Goal: Task Accomplishment & Management: Complete application form

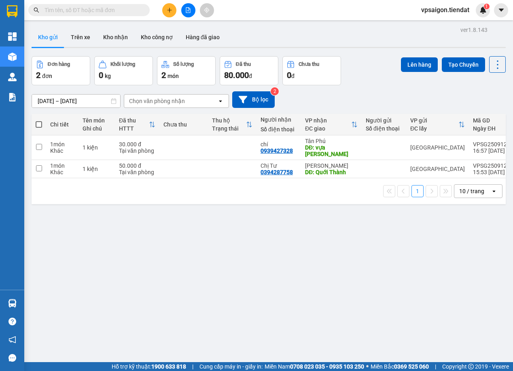
drag, startPoint x: 208, startPoint y: 226, endPoint x: 229, endPoint y: 116, distance: 112.0
click at [210, 220] on div "ver 1.8.143 Kho gửi Trên xe Kho nhận Kho công nợ Hàng đã giao Đơn hàng 2 đơn Kh…" at bounding box center [268, 209] width 481 height 371
click at [165, 14] on button at bounding box center [169, 10] width 14 height 14
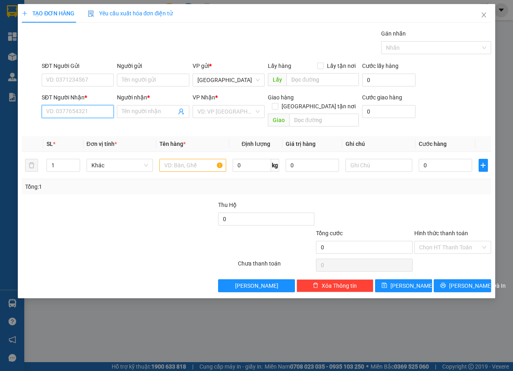
click at [70, 107] on input "SĐT Người Nhận *" at bounding box center [78, 111] width 72 height 13
click at [84, 124] on div "0365347946 - [GEOGRAPHIC_DATA]" at bounding box center [92, 127] width 91 height 9
type input "0365347946"
type input "[PERSON_NAME]"
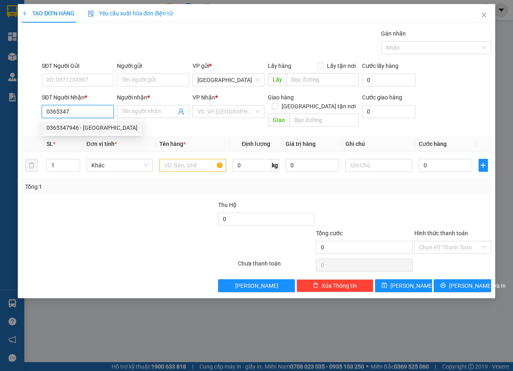
type input "cầu thành triệu"
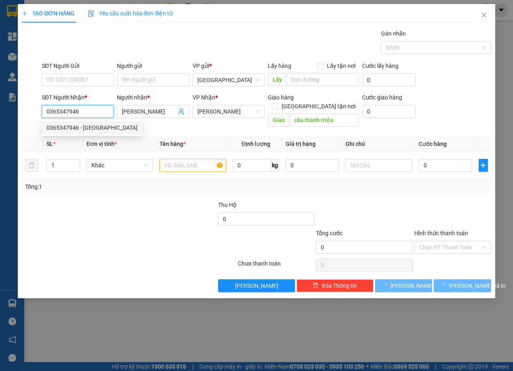
type input "100.000"
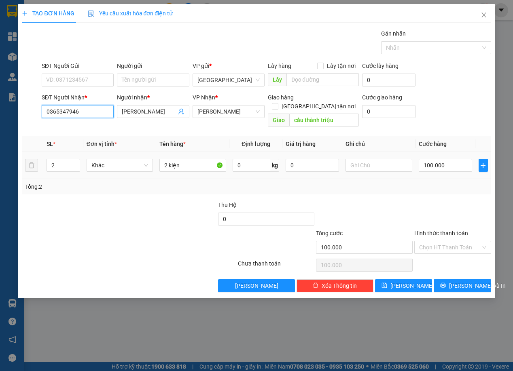
type input "0365347946"
click at [83, 159] on td "Khác" at bounding box center [119, 165] width 73 height 27
type input "1"
click at [77, 167] on icon "down" at bounding box center [75, 168] width 3 height 3
click at [175, 159] on input "2 kiện" at bounding box center [192, 165] width 67 height 13
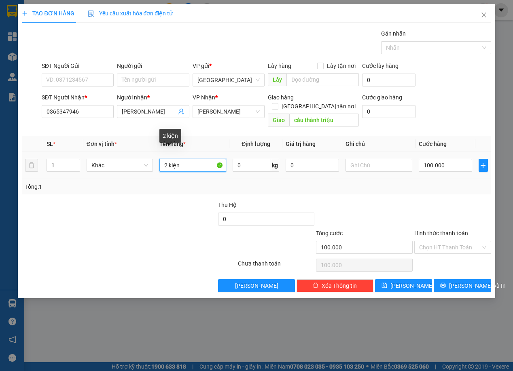
click at [175, 159] on input "2 kiện" at bounding box center [192, 165] width 67 height 13
type input "2"
type input "1 kiện"
click at [443, 159] on input "100.000" at bounding box center [445, 165] width 53 height 13
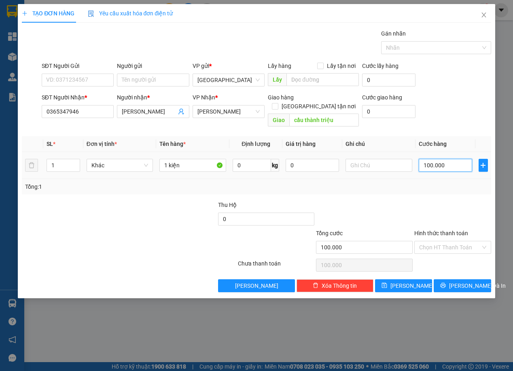
type input "4"
type input "40"
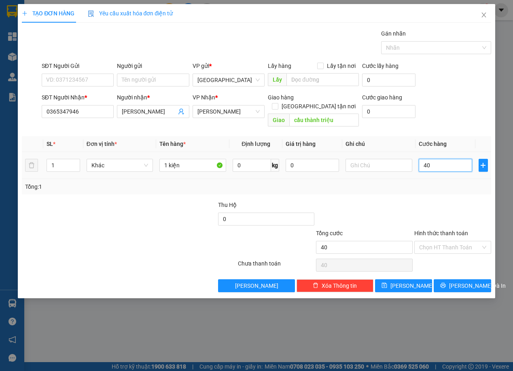
type input "40"
type input "40.000"
click at [441, 182] on div "Tổng: 1" at bounding box center [256, 186] width 462 height 9
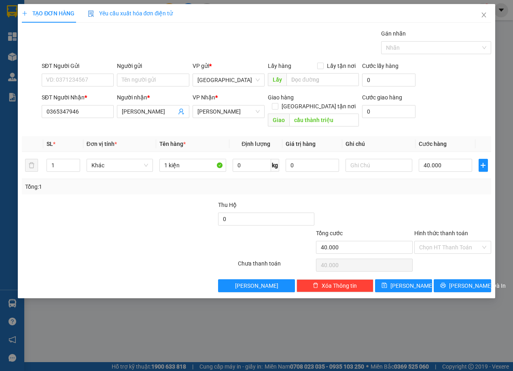
click at [72, 104] on div "SĐT Người Nhận *" at bounding box center [78, 99] width 72 height 12
click at [75, 108] on input "0365347946" at bounding box center [78, 111] width 72 height 13
click at [182, 229] on div at bounding box center [198, 243] width 78 height 28
click at [458, 280] on button "[PERSON_NAME] và In" at bounding box center [462, 286] width 57 height 13
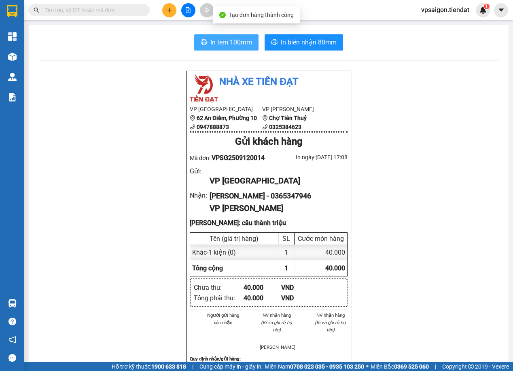
click at [226, 38] on span "In tem 100mm" at bounding box center [231, 42] width 42 height 10
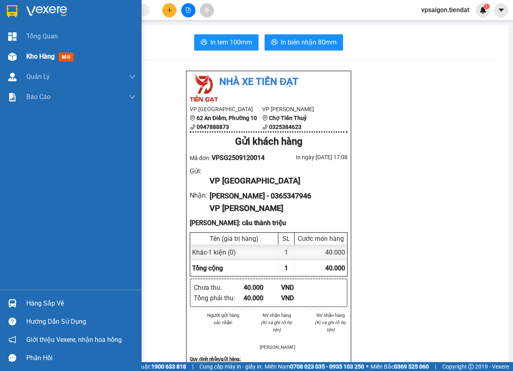
click at [48, 55] on span "Kho hàng" at bounding box center [40, 57] width 28 height 8
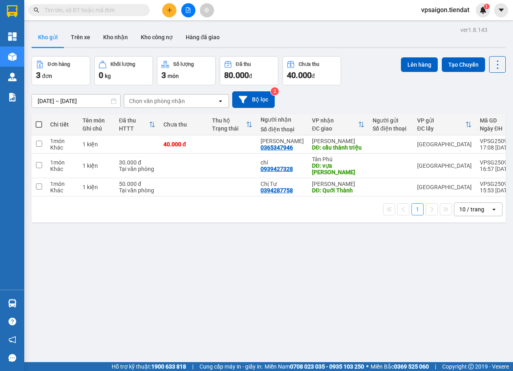
drag, startPoint x: 108, startPoint y: 248, endPoint x: 189, endPoint y: 241, distance: 81.6
click at [108, 248] on div "ver 1.8.143 Kho gửi Trên xe Kho nhận Kho công nợ Hàng đã giao Đơn hàng 3 đơn Kh…" at bounding box center [268, 209] width 481 height 371
